Goal: Task Accomplishment & Management: Use online tool/utility

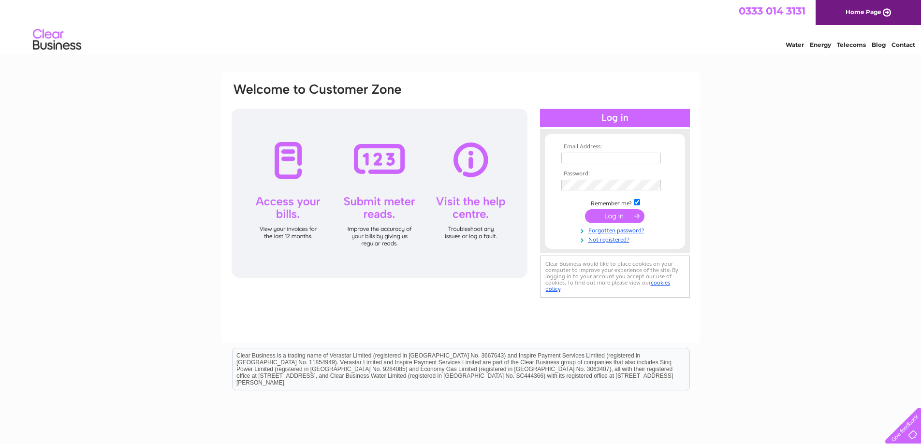
type input "[EMAIL_ADDRESS][DOMAIN_NAME]"
click at [601, 219] on input "submit" at bounding box center [614, 216] width 59 height 14
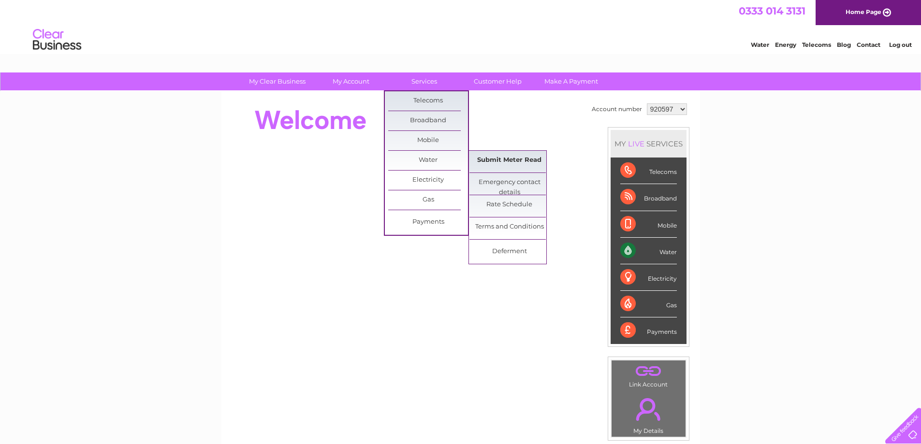
click at [508, 161] on link "Submit Meter Read" at bounding box center [510, 160] width 80 height 19
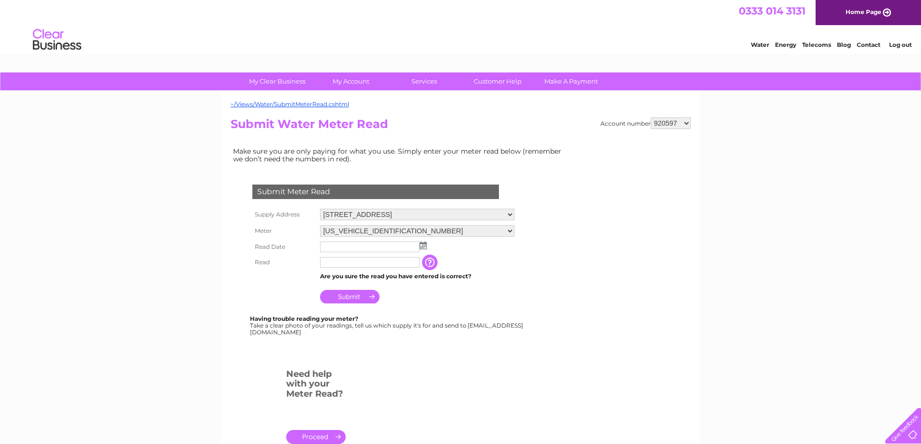
click at [415, 212] on select "[STREET_ADDRESS] The Merchants House, [STREET_ADDRESS][GEOGRAPHIC_DATA][STREET_…" at bounding box center [417, 215] width 194 height 12
select select "460578"
click at [320, 209] on select "10 – 11 Riddles Court, Lawnmarket, Edinburgh, EH1 2PG Strathleven House, Vale O…" at bounding box center [417, 215] width 194 height 13
drag, startPoint x: 0, startPoint y: 0, endPoint x: 384, endPoint y: 233, distance: 449.3
click at [384, 233] on select "06ELSTER09A016500 06ELSTER09A026631 06ELSTER17T147035" at bounding box center [417, 231] width 194 height 12
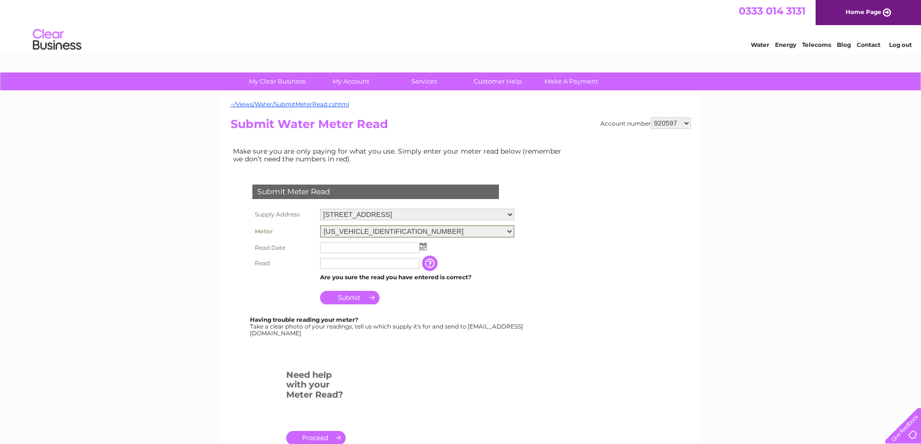
select select "351869"
click at [320, 225] on select "06ELSTER09A016500 06ELSTER09A026631 06ELSTER17T147035" at bounding box center [417, 231] width 194 height 13
click at [402, 248] on input "text" at bounding box center [370, 248] width 101 height 12
click at [423, 245] on img at bounding box center [424, 246] width 7 height 8
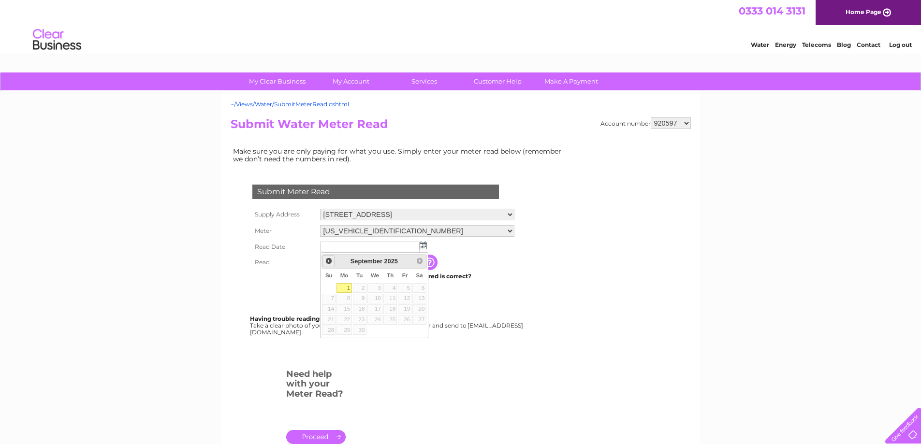
click at [327, 266] on link "Prev" at bounding box center [329, 261] width 12 height 12
click at [393, 331] on link "28" at bounding box center [391, 331] width 14 height 10
type input "2025/08/28"
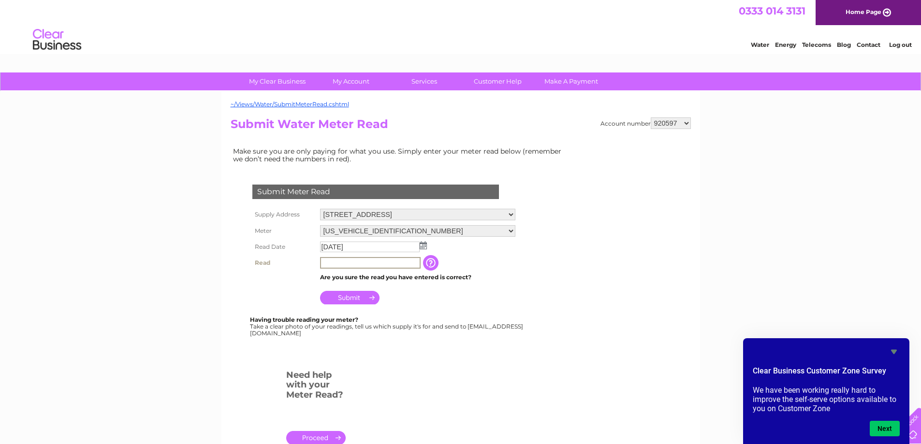
click at [404, 265] on input "text" at bounding box center [370, 263] width 101 height 12
type input "4416"
click at [515, 321] on div "Having trouble reading your meter? Take a clear photo of your readings, tell us…" at bounding box center [387, 327] width 275 height 20
click at [345, 292] on input "Submit" at bounding box center [349, 297] width 59 height 14
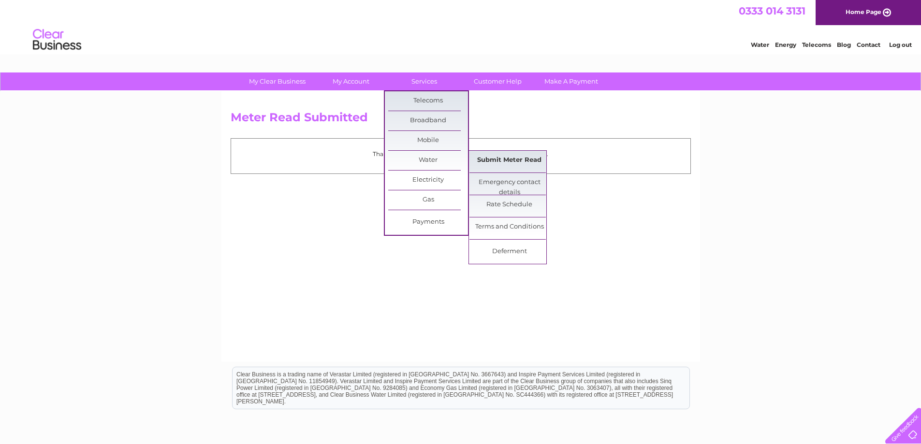
click at [504, 164] on link "Submit Meter Read" at bounding box center [510, 160] width 80 height 19
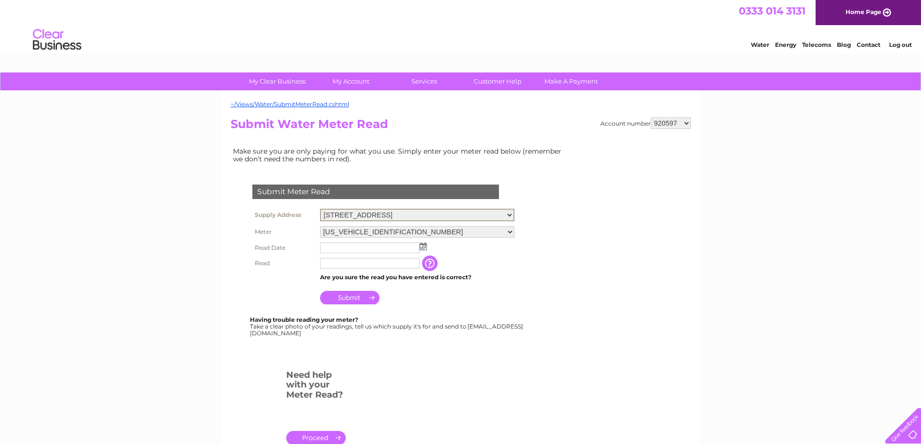
click at [372, 213] on select "[STREET_ADDRESS] The Merchants House, [STREET_ADDRESS][GEOGRAPHIC_DATA][STREET_…" at bounding box center [417, 215] width 194 height 13
select select "460578"
click at [320, 209] on select "[STREET_ADDRESS] The Merchants House, [STREET_ADDRESS][GEOGRAPHIC_DATA][STREET_…" at bounding box center [417, 215] width 194 height 13
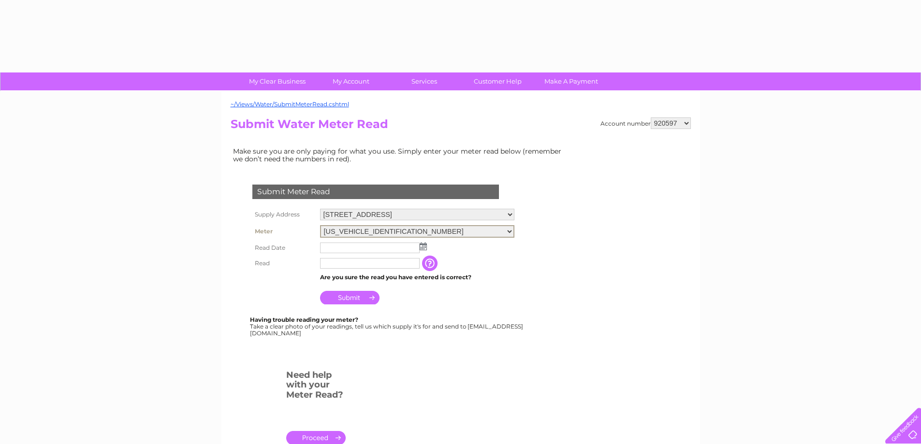
drag, startPoint x: 0, startPoint y: 0, endPoint x: 434, endPoint y: 231, distance: 491.8
click at [434, 231] on select "06ELSTER09A016500 06ELSTER09A026631 06ELSTER17T147035" at bounding box center [417, 231] width 194 height 13
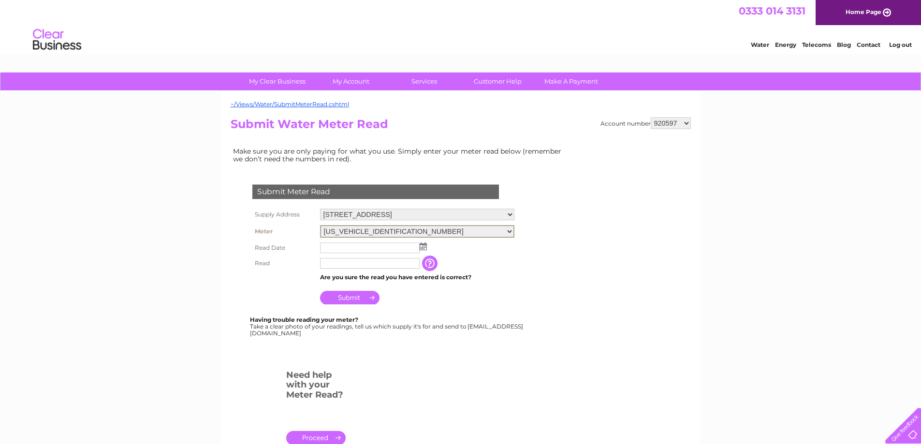
select select "351868"
click at [320, 225] on select "06ELSTER09A016500 06ELSTER09A026631 06ELSTER17T147035" at bounding box center [417, 231] width 194 height 13
click at [422, 247] on img at bounding box center [423, 246] width 7 height 8
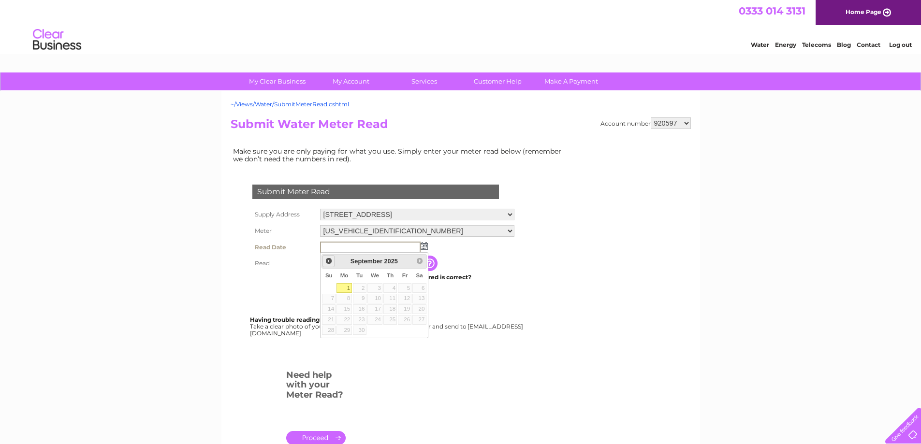
click at [328, 261] on span "Prev" at bounding box center [329, 261] width 8 height 8
click at [410, 329] on link "29" at bounding box center [405, 331] width 14 height 10
type input "[DATE]"
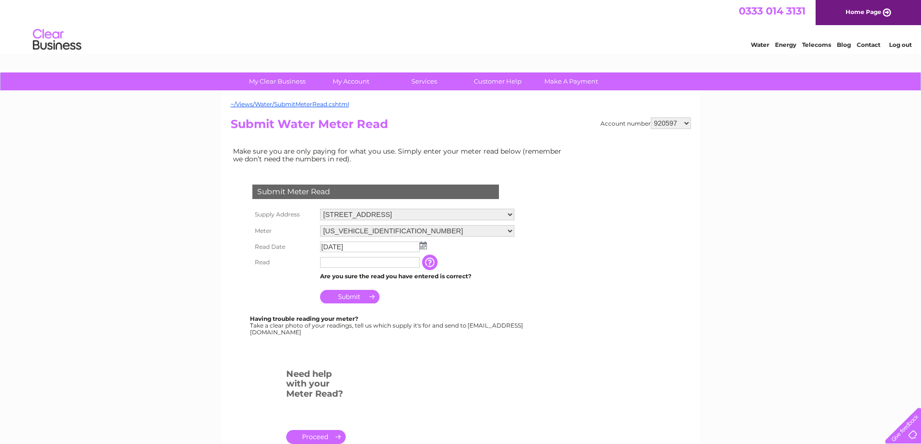
click at [356, 264] on input "text" at bounding box center [370, 262] width 100 height 11
type input "575"
click at [343, 299] on input "Submit" at bounding box center [349, 297] width 59 height 14
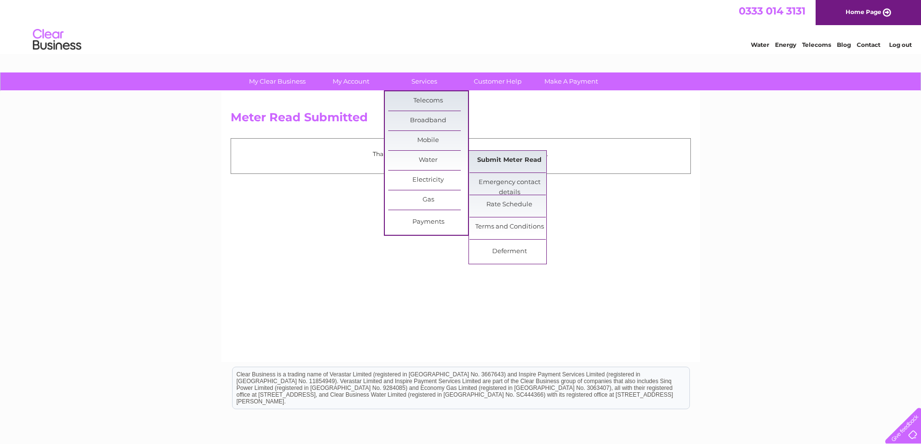
click at [500, 158] on link "Submit Meter Read" at bounding box center [510, 160] width 80 height 19
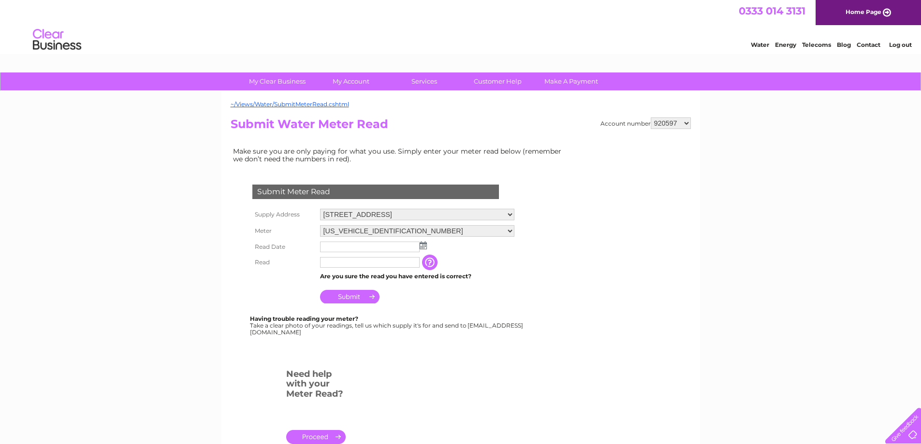
click at [461, 220] on select "10 – 11 Riddles Court, Lawnmarket, Edinburgh, EH1 2PG Strathleven House, Vale O…" at bounding box center [417, 215] width 194 height 12
select select "460578"
click at [320, 209] on select "10 – 11 Riddles Court, Lawnmarket, Edinburgh, EH1 2PG Strathleven House, Vale O…" at bounding box center [417, 215] width 194 height 13
click at [412, 230] on select "[US_VEHICLE_IDENTIFICATION_NUMBER] [US_VEHICLE_IDENTIFICATION_NUMBER] [US_VEHIC…" at bounding box center [417, 231] width 194 height 13
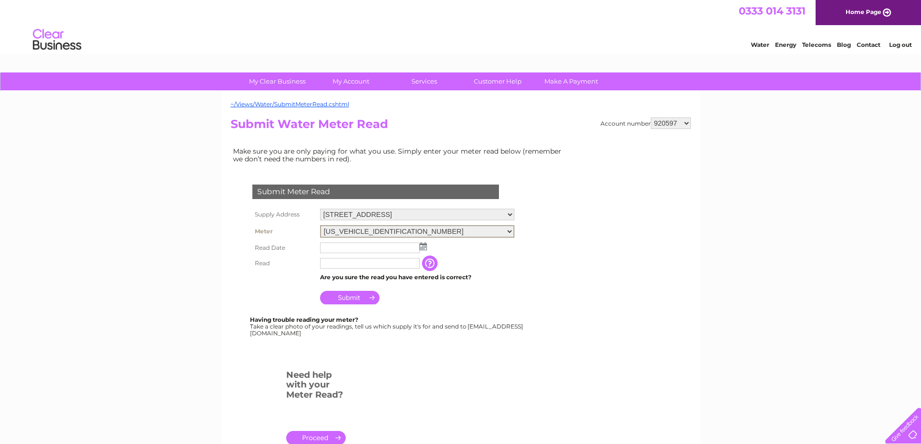
click at [424, 245] on img at bounding box center [423, 247] width 7 height 8
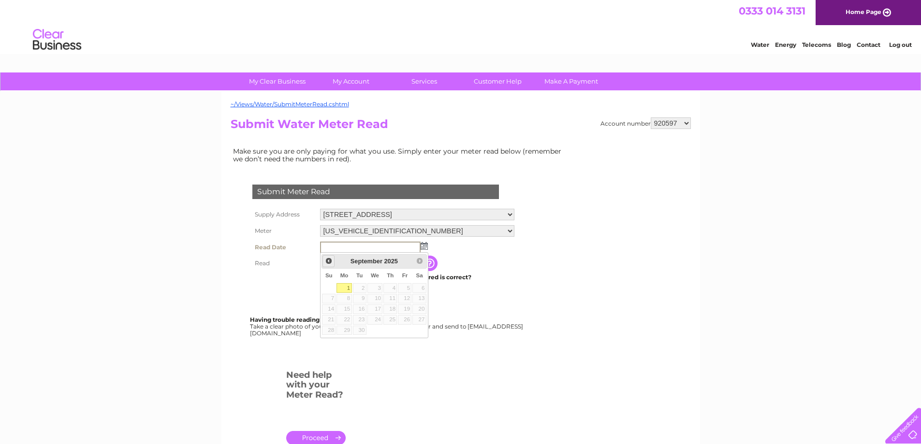
click at [325, 261] on span "Prev" at bounding box center [329, 261] width 8 height 8
click at [406, 330] on link "29" at bounding box center [405, 331] width 14 height 10
type input "[DATE]"
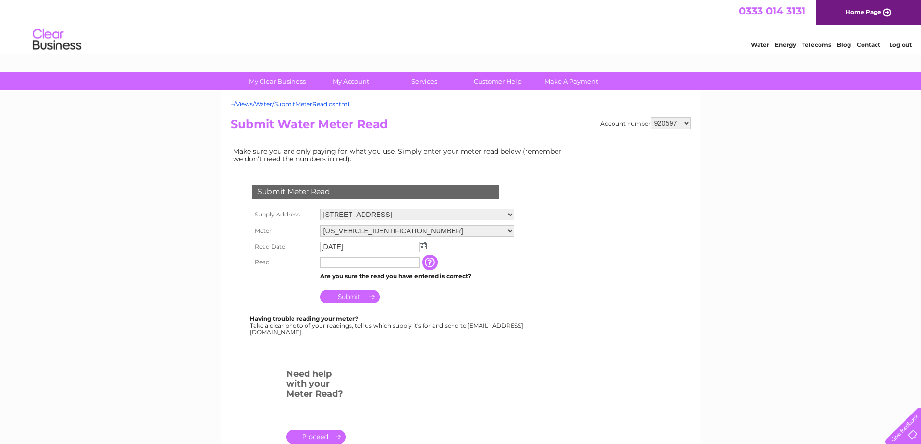
click at [380, 262] on input "text" at bounding box center [370, 262] width 100 height 11
type input "1420"
click at [493, 341] on div "Submit Meter Read Supply Address [STREET_ADDRESS] The Merchants House, [STREET_…" at bounding box center [378, 265] width 294 height 200
click at [335, 292] on input "Submit" at bounding box center [349, 297] width 59 height 14
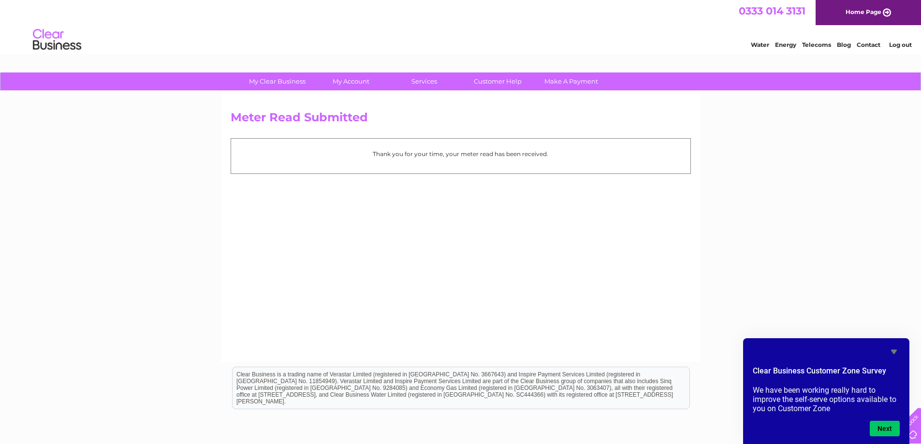
click at [654, 194] on div "Meter Read Submitted Thank you for your time, your meter read has been received." at bounding box center [461, 226] width 479 height 271
